Goal: Task Accomplishment & Management: Use online tool/utility

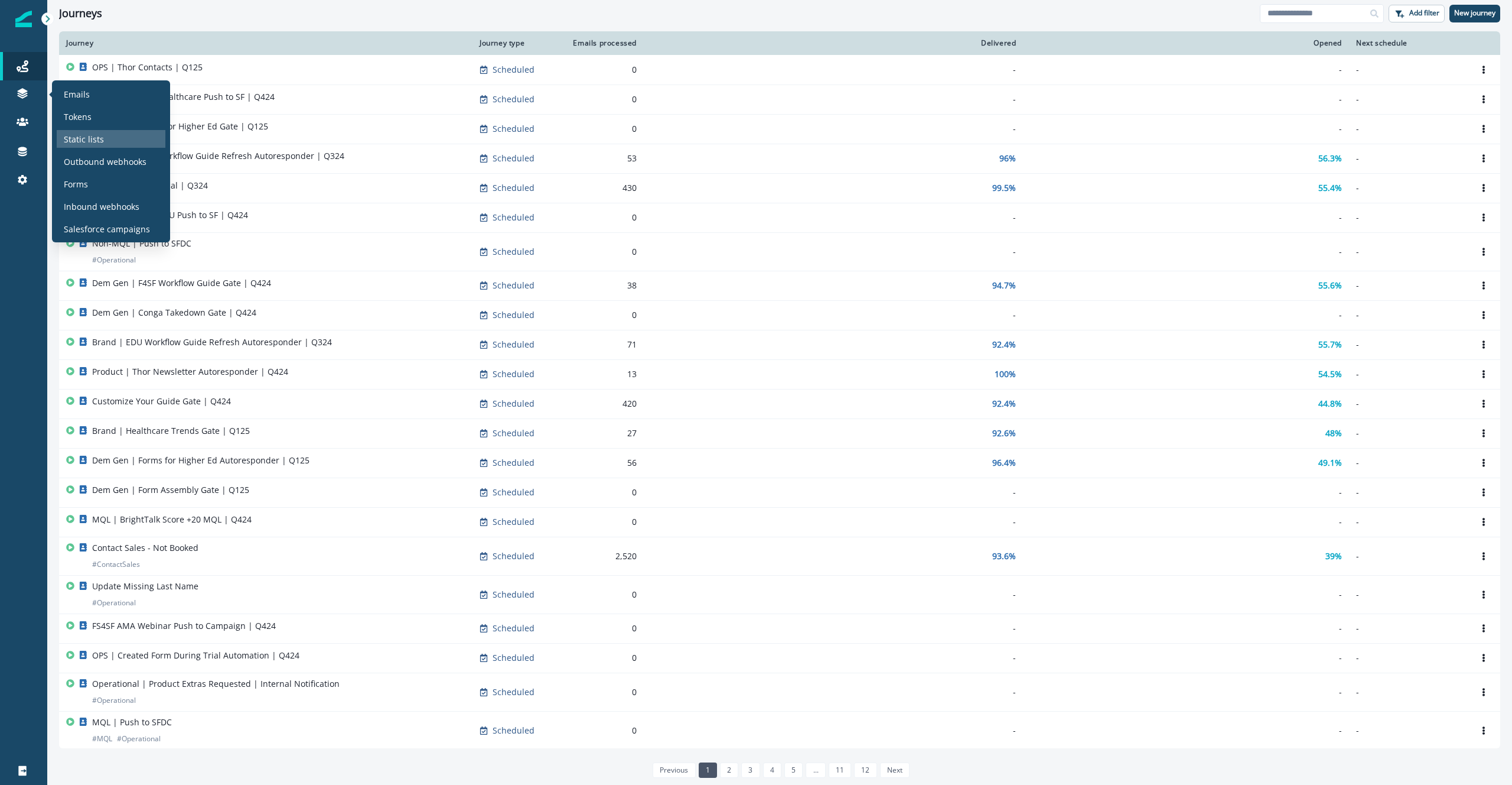
click at [99, 140] on p "Static lists" at bounding box center [84, 139] width 40 height 12
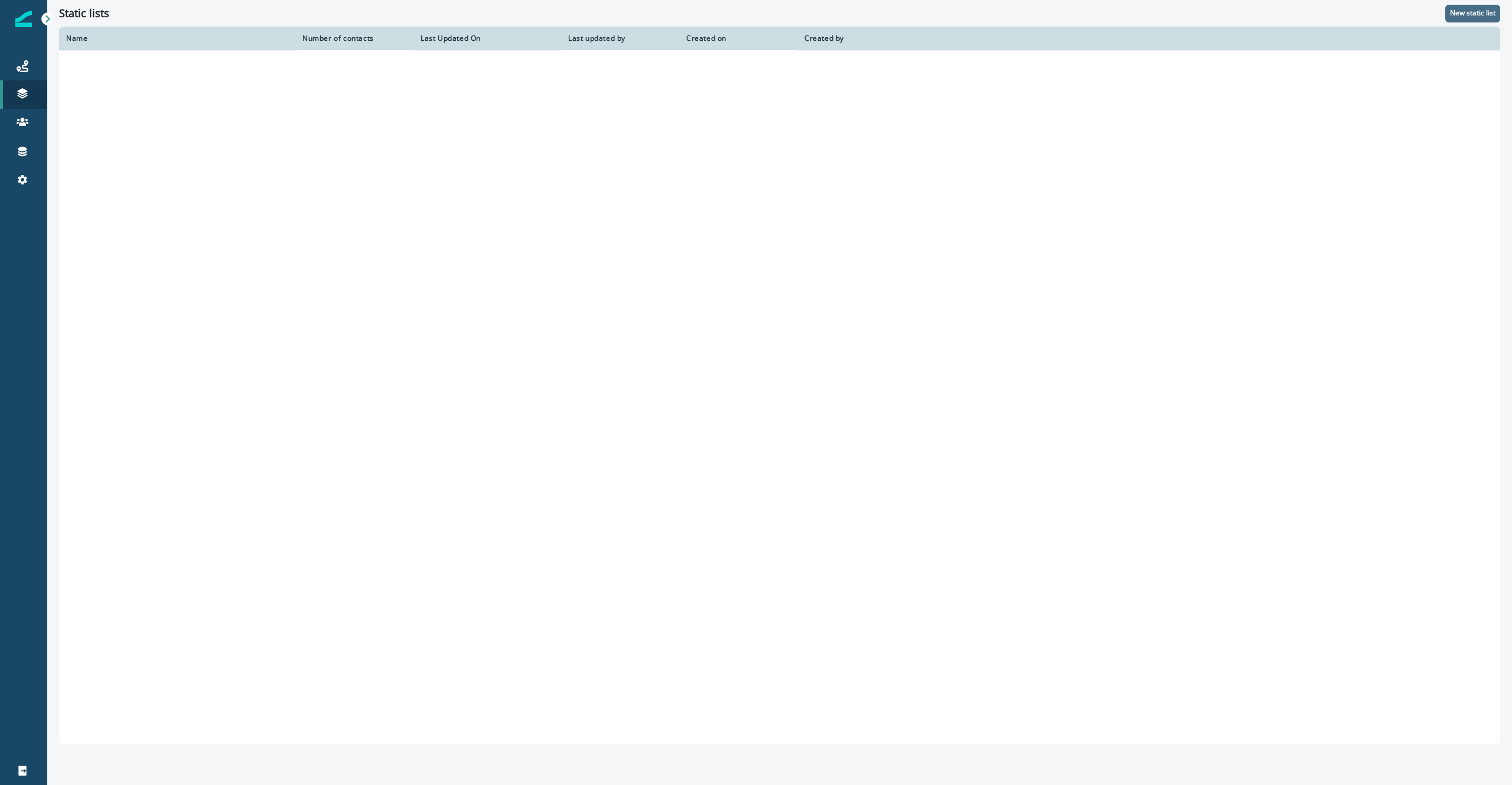
click at [1487, 15] on p "New static list" at bounding box center [1473, 13] width 46 height 8
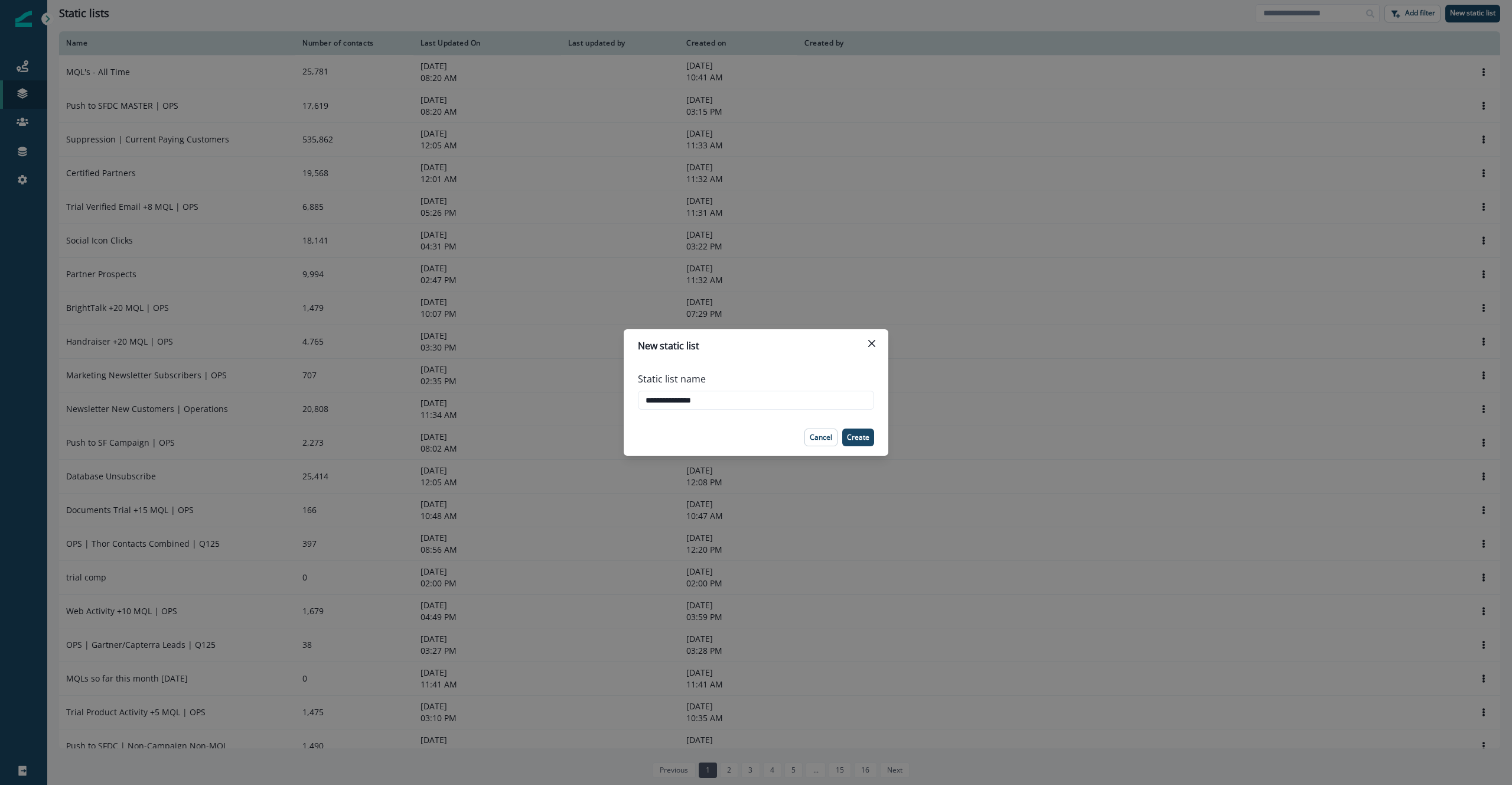
type input "**********"
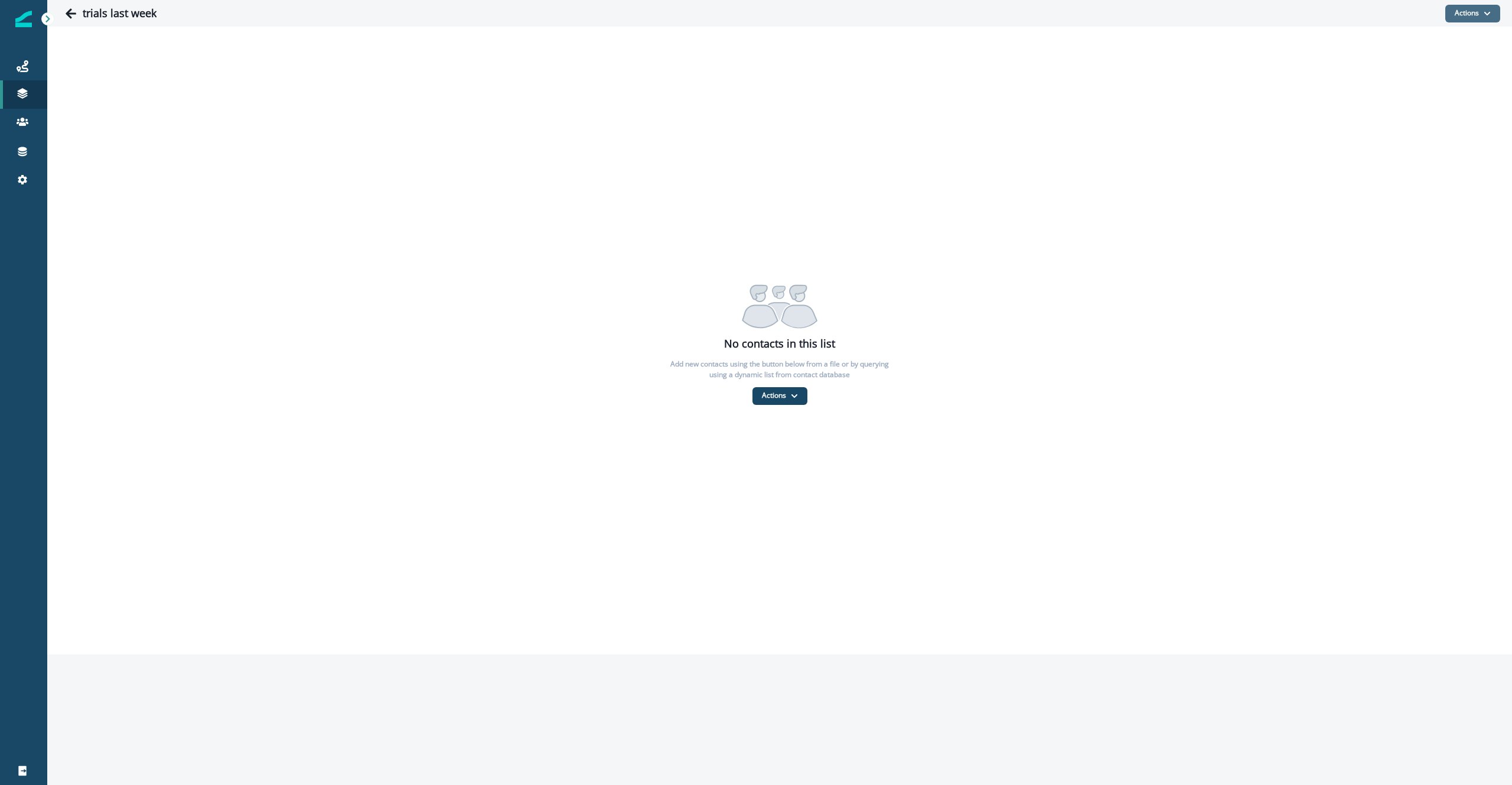
click at [1481, 12] on button "Actions" at bounding box center [1473, 13] width 55 height 18
click at [1444, 79] on button "From a dynamic list" at bounding box center [1447, 83] width 105 height 20
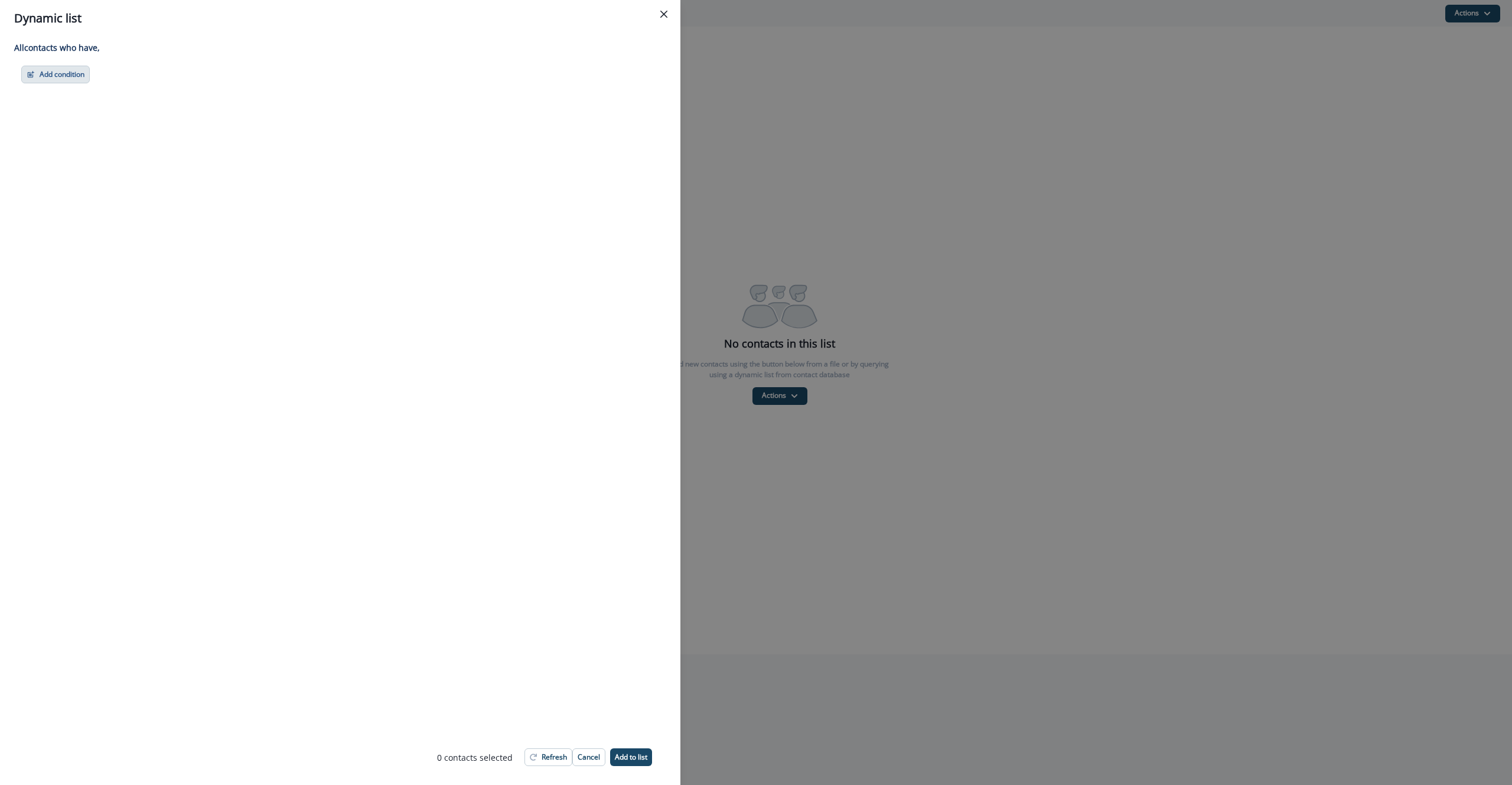
click at [82, 81] on button "Add condition" at bounding box center [56, 74] width 69 height 18
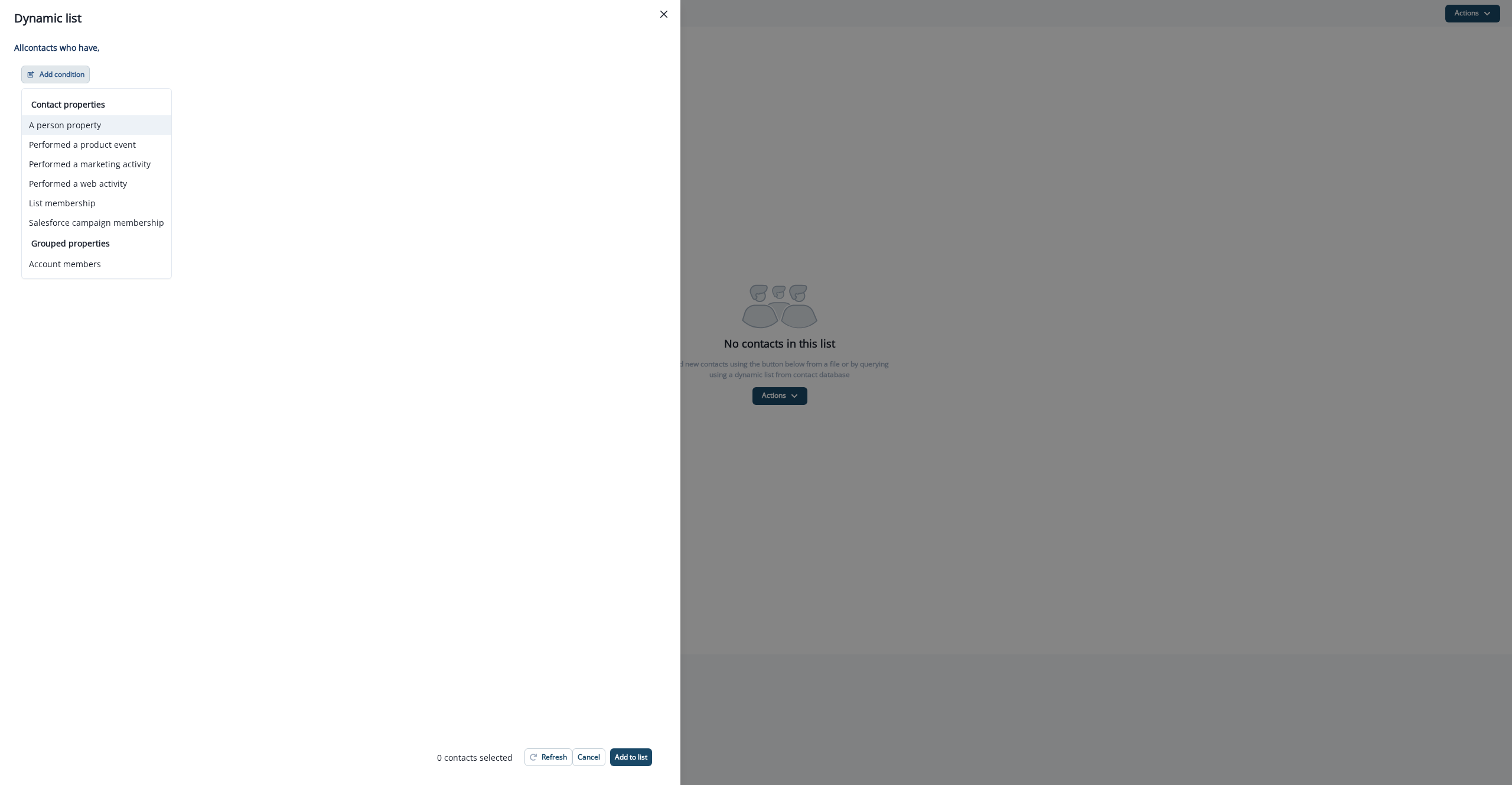
click at [128, 124] on button "A person property" at bounding box center [97, 125] width 150 height 20
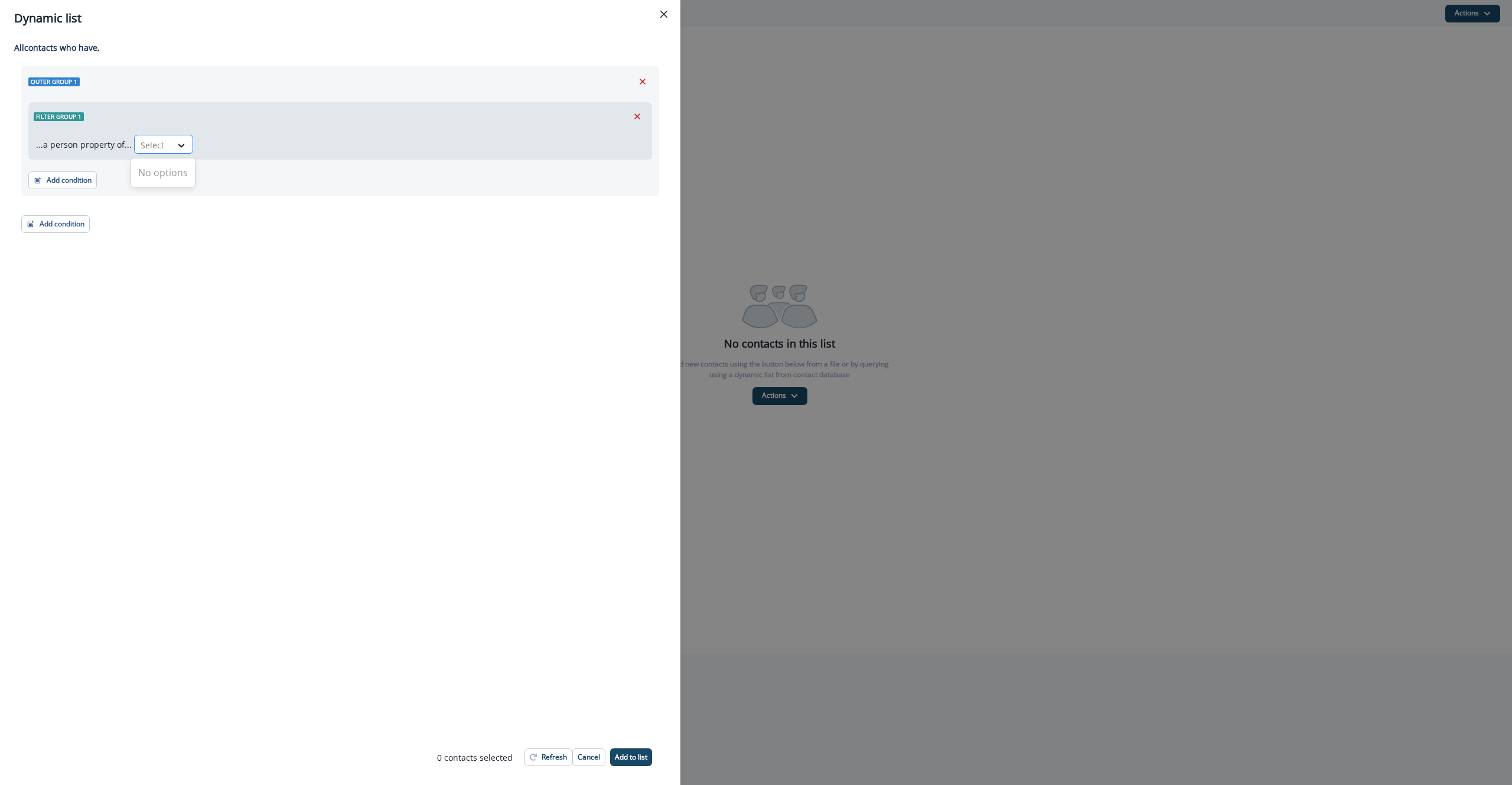
click at [163, 148] on div "Select" at bounding box center [153, 144] width 36 height 20
type input "*"
click at [294, 286] on div "All contact s who have, Outer group 1 Filter group 1 ...a person property of...…" at bounding box center [340, 382] width 681 height 693
click at [162, 143] on div at bounding box center [153, 145] width 25 height 15
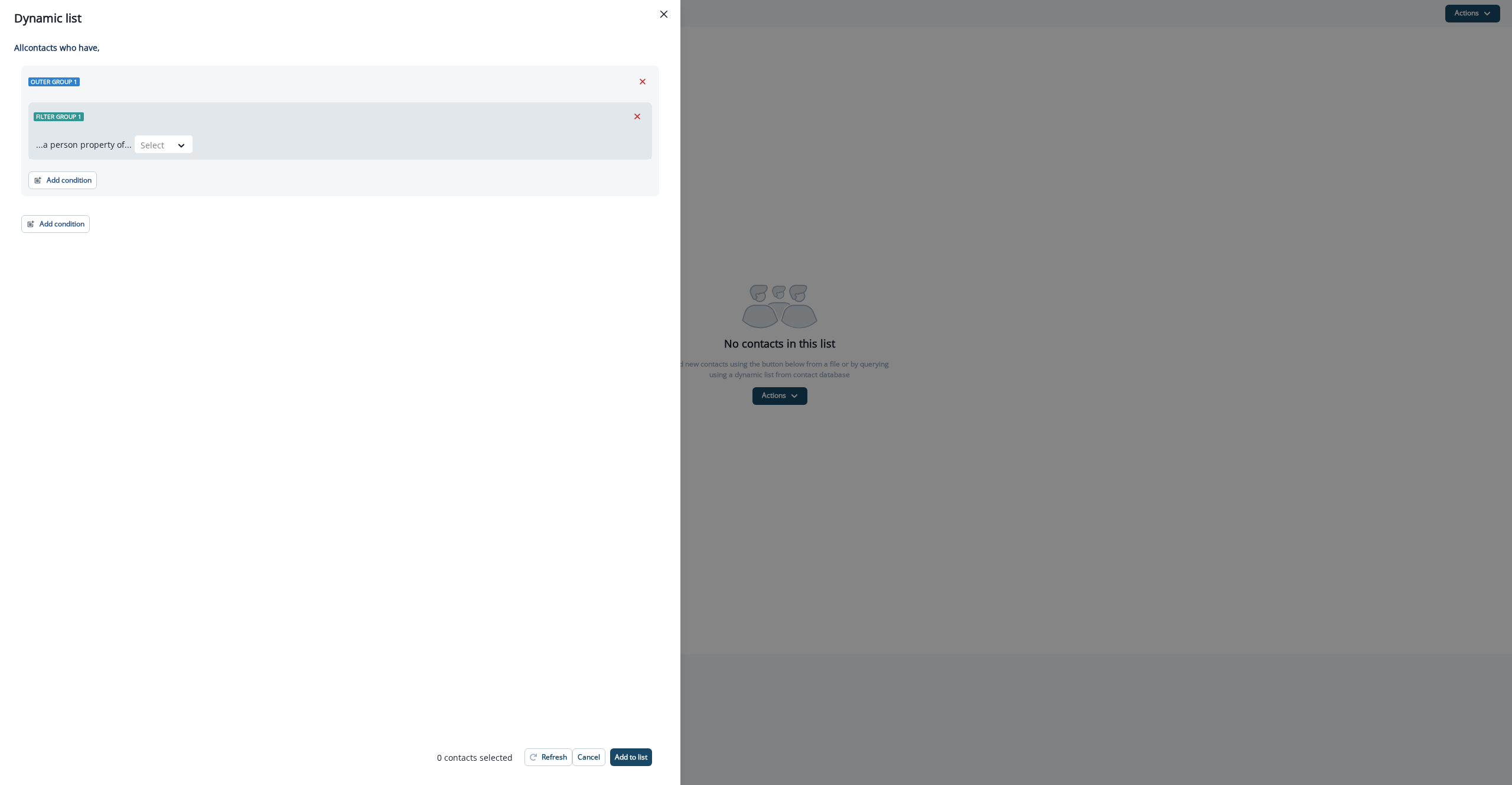
click at [192, 193] on div "Outer group 1 Filter group 1 ...a person property of... Select Add condition Co…" at bounding box center [340, 131] width 638 height 130
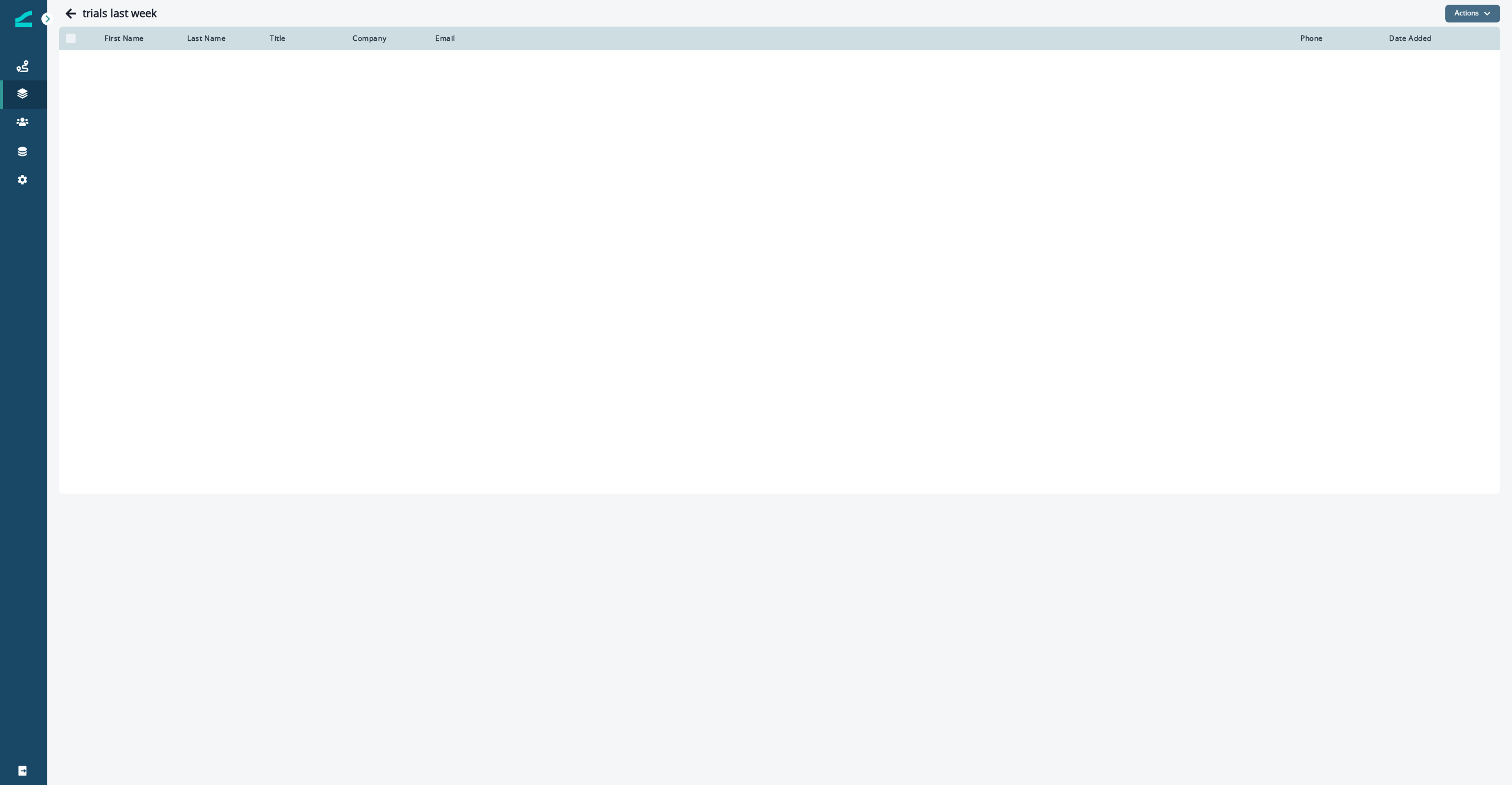
click at [1481, 12] on button "Actions" at bounding box center [1473, 13] width 55 height 18
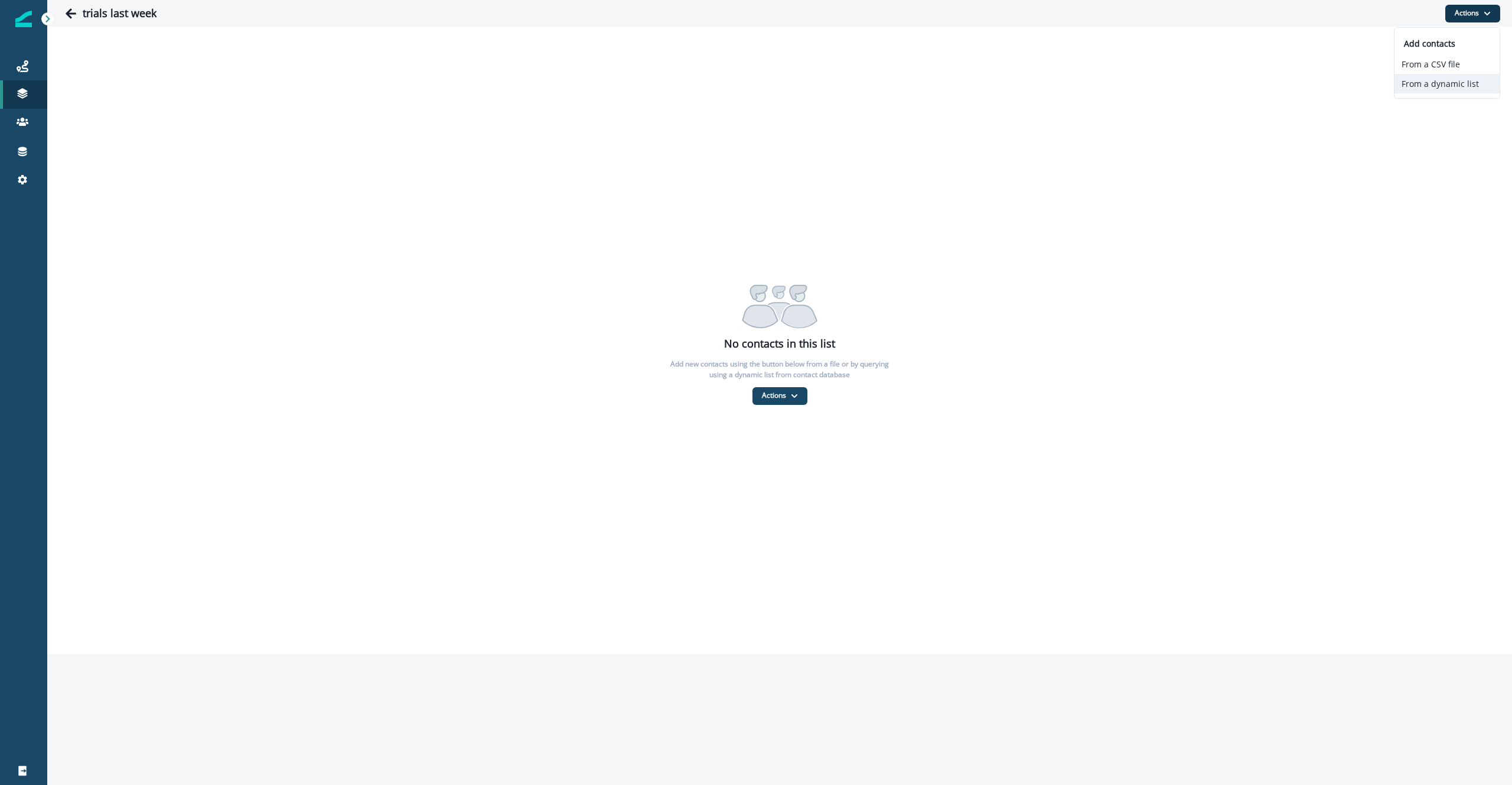
click at [1442, 83] on button "From a dynamic list" at bounding box center [1447, 83] width 105 height 20
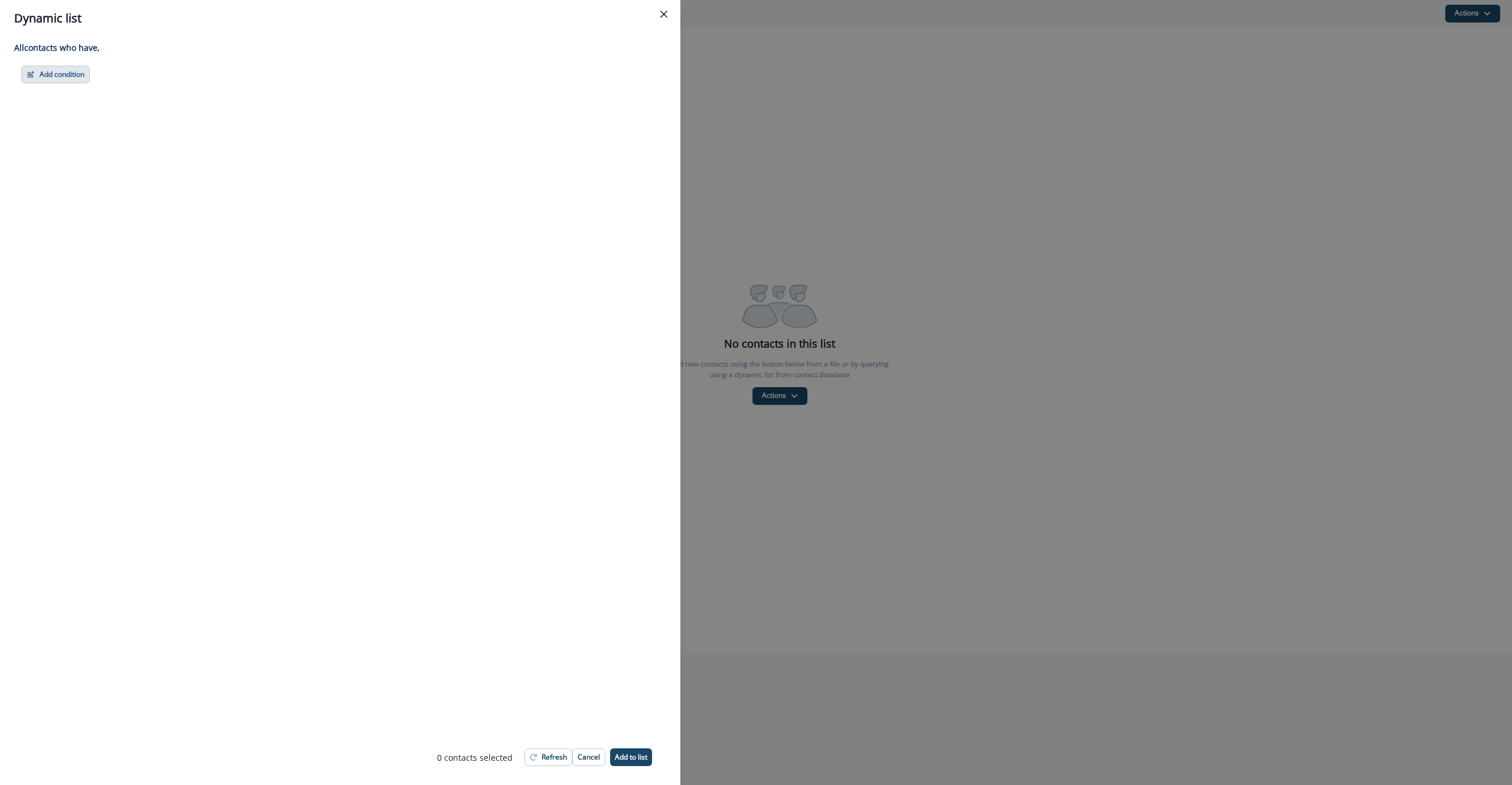
click at [76, 78] on button "Add condition" at bounding box center [56, 74] width 69 height 18
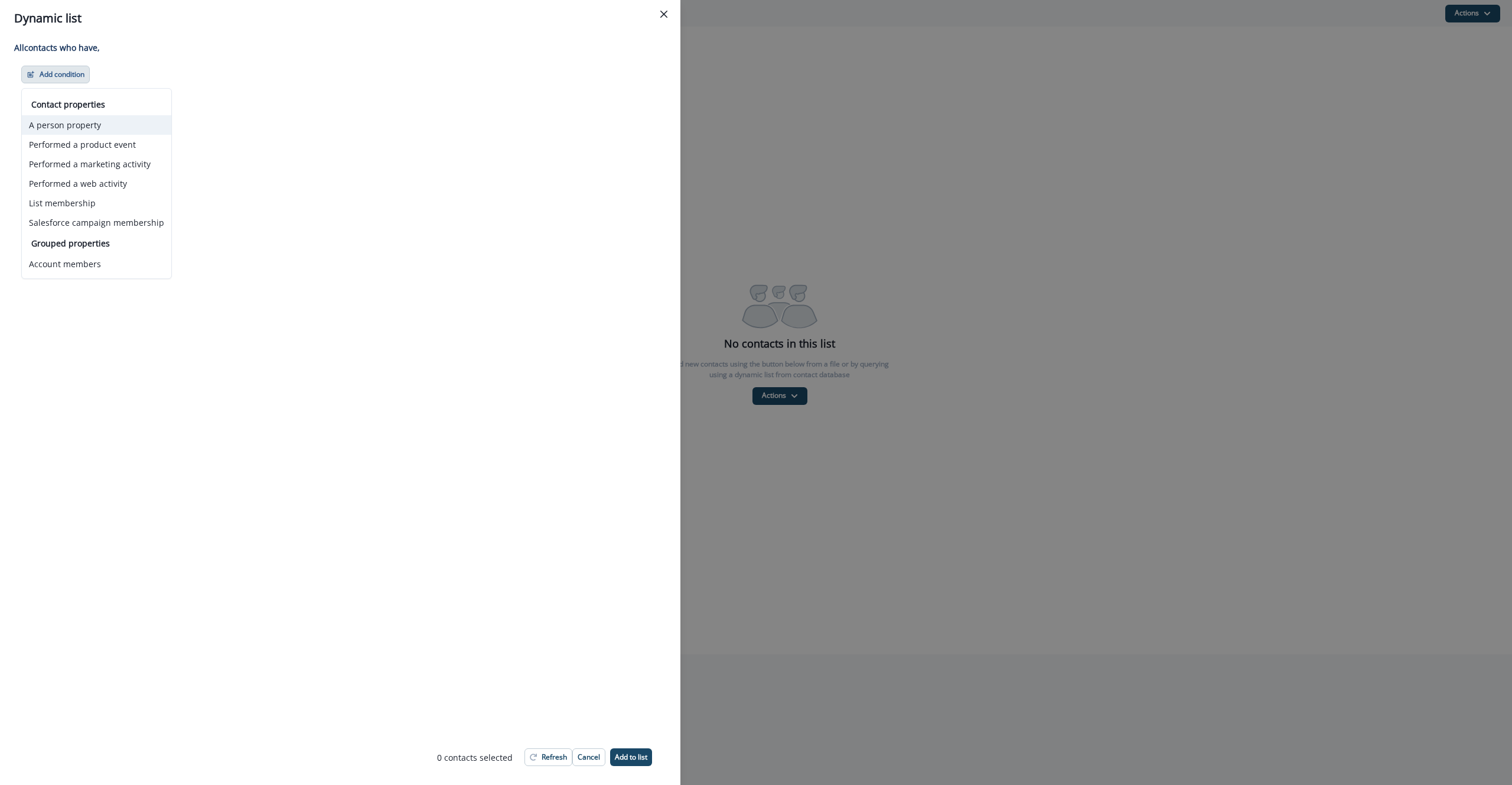
click at [90, 123] on button "A person property" at bounding box center [97, 125] width 150 height 20
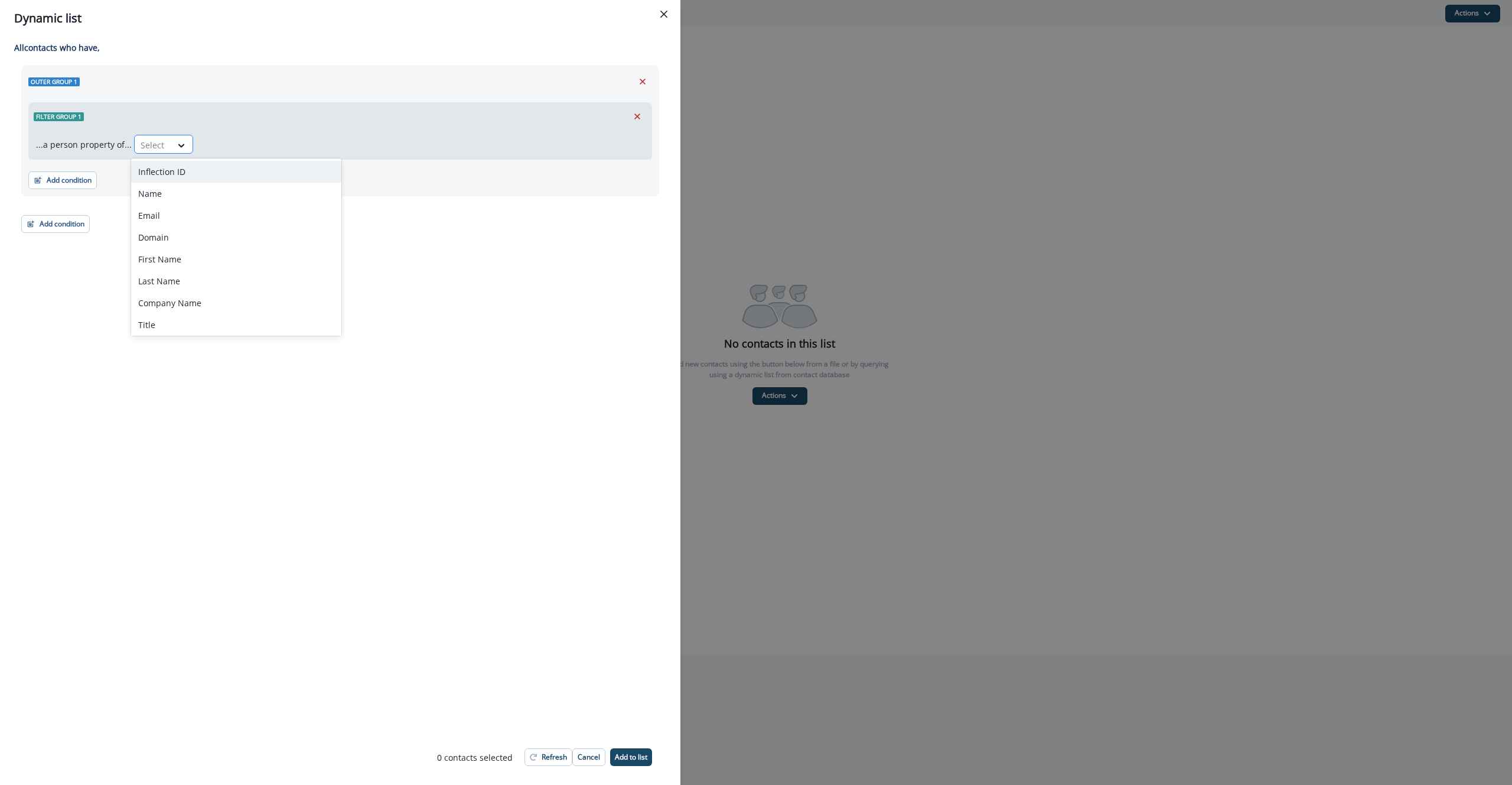
click at [149, 145] on div at bounding box center [153, 145] width 25 height 15
type input "******"
click at [192, 171] on div "product user.trialstart" at bounding box center [182, 172] width 102 height 22
click at [298, 138] on div at bounding box center [309, 144] width 21 height 20
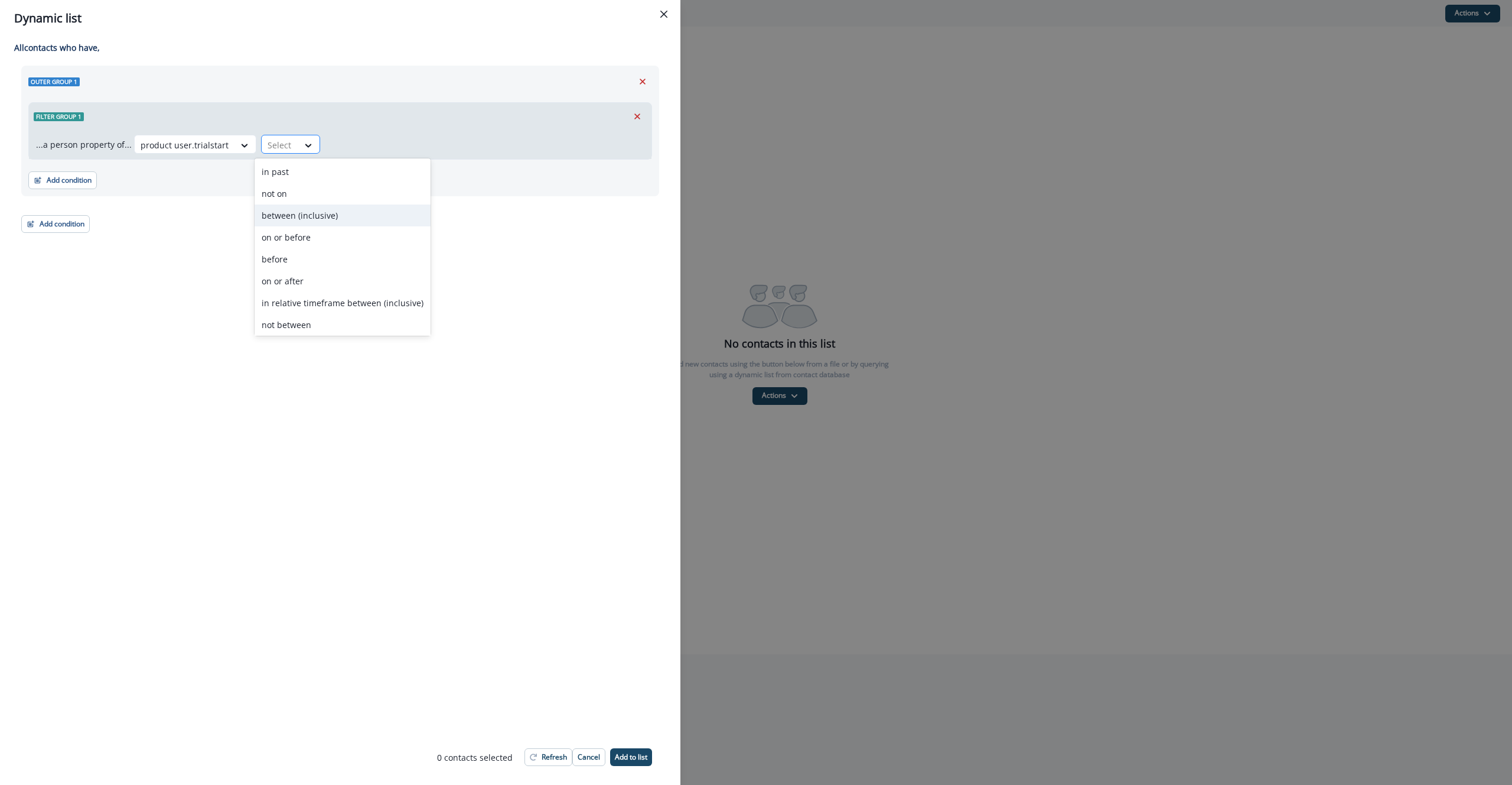
drag, startPoint x: 319, startPoint y: 212, endPoint x: 355, endPoint y: 153, distance: 69.1
click at [319, 212] on div "between (inclusive)" at bounding box center [342, 216] width 176 height 22
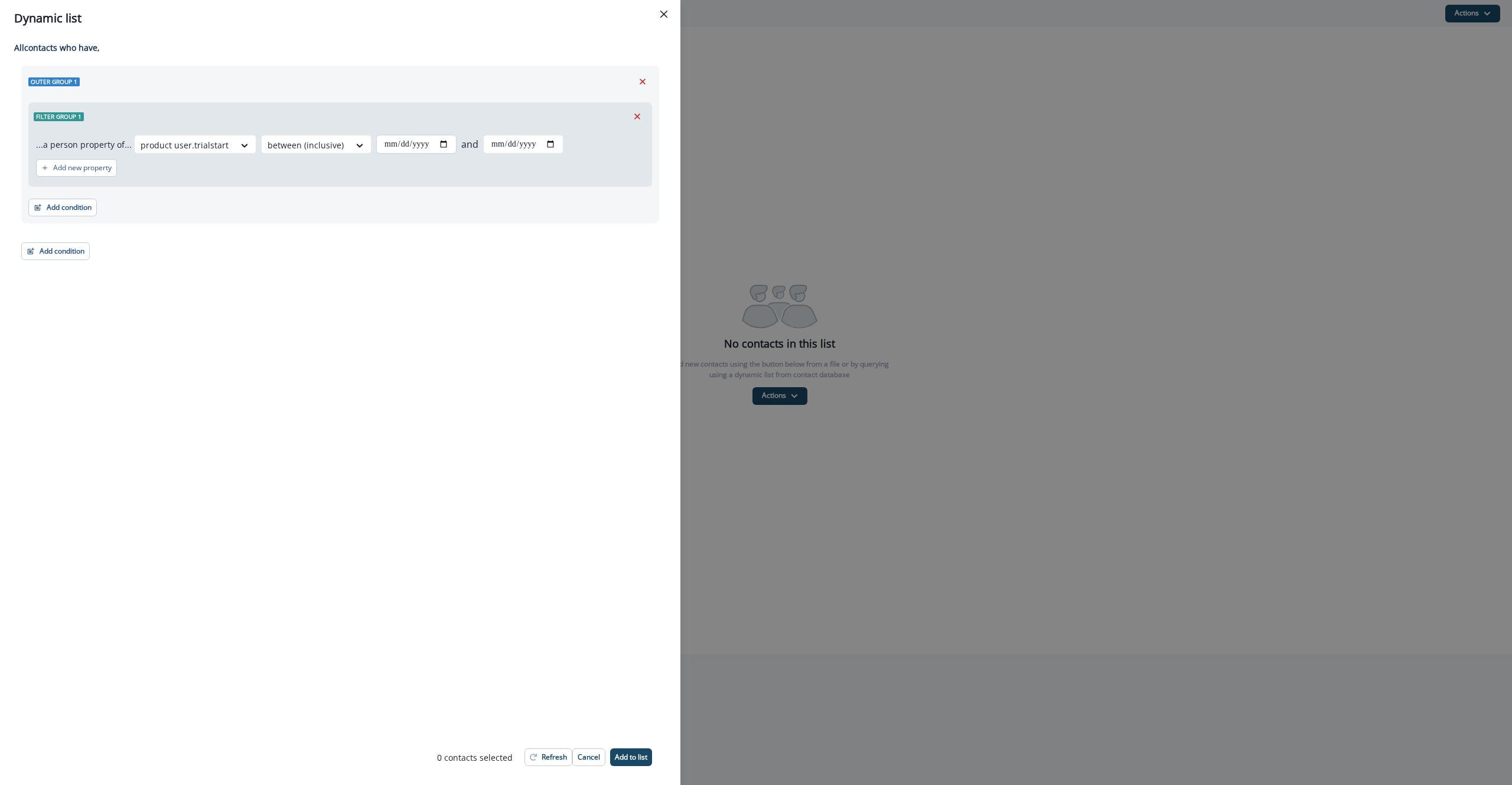
click at [437, 143] on input "date" at bounding box center [417, 144] width 80 height 19
type input "**********"
click at [556, 141] on input "date" at bounding box center [524, 144] width 80 height 19
type input "**********"
click at [346, 252] on div "**********" at bounding box center [340, 163] width 638 height 194
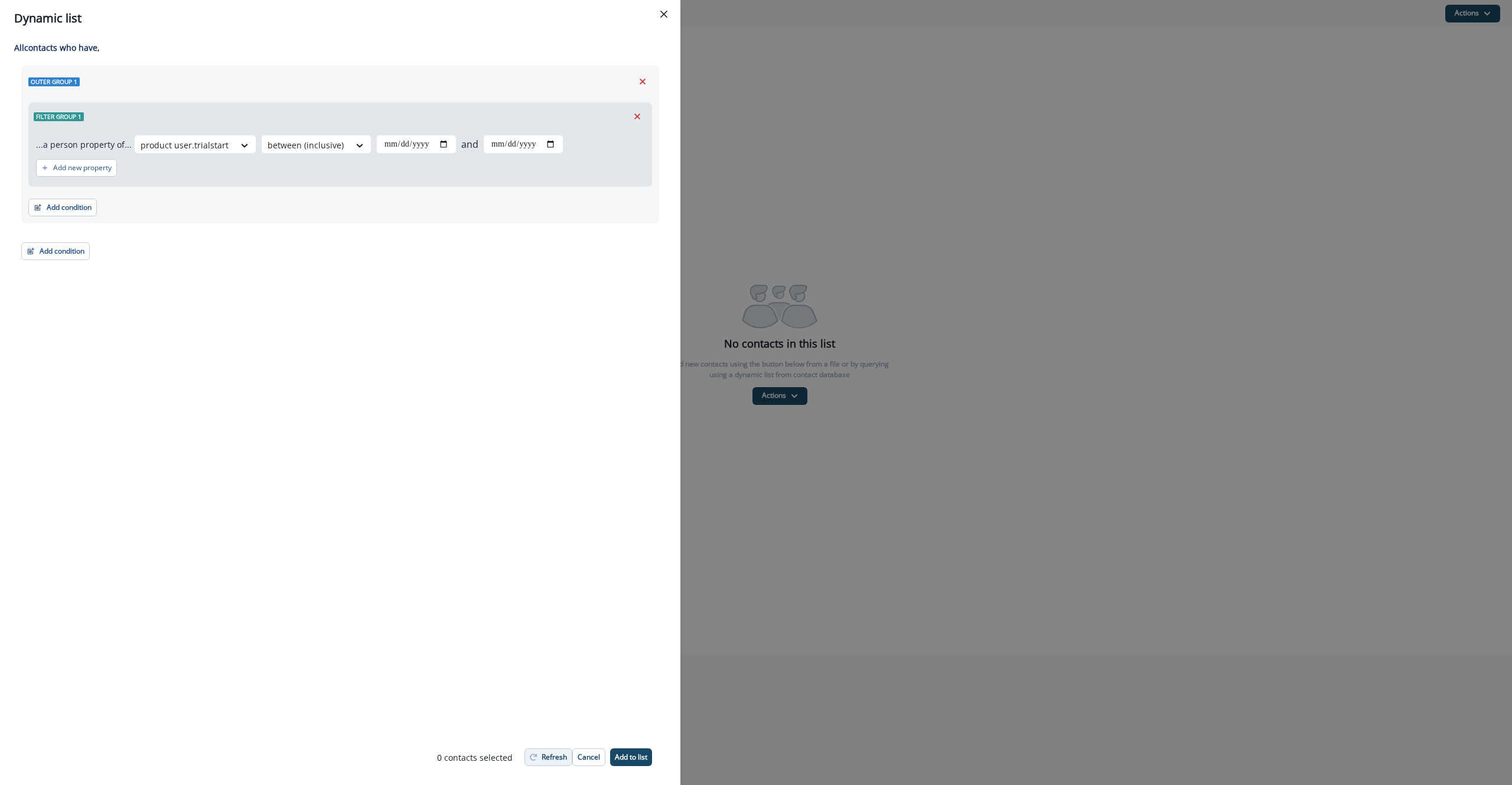
click at [537, 757] on button "Refresh" at bounding box center [548, 756] width 47 height 18
